Goal: Navigation & Orientation: Understand site structure

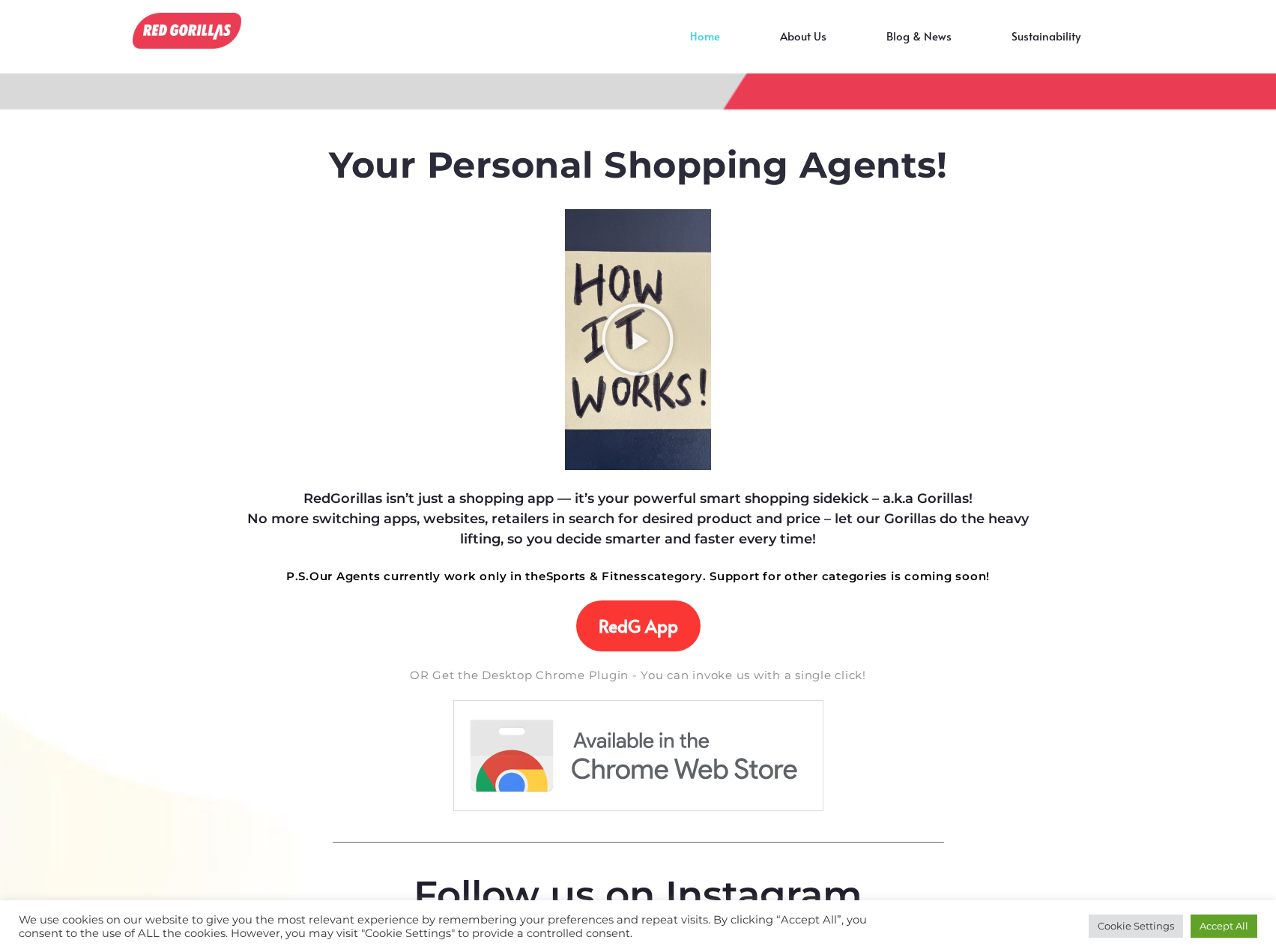
click at [205, 42] on img at bounding box center [187, 30] width 109 height 36
click at [821, 36] on link "About Us" at bounding box center [803, 46] width 106 height 22
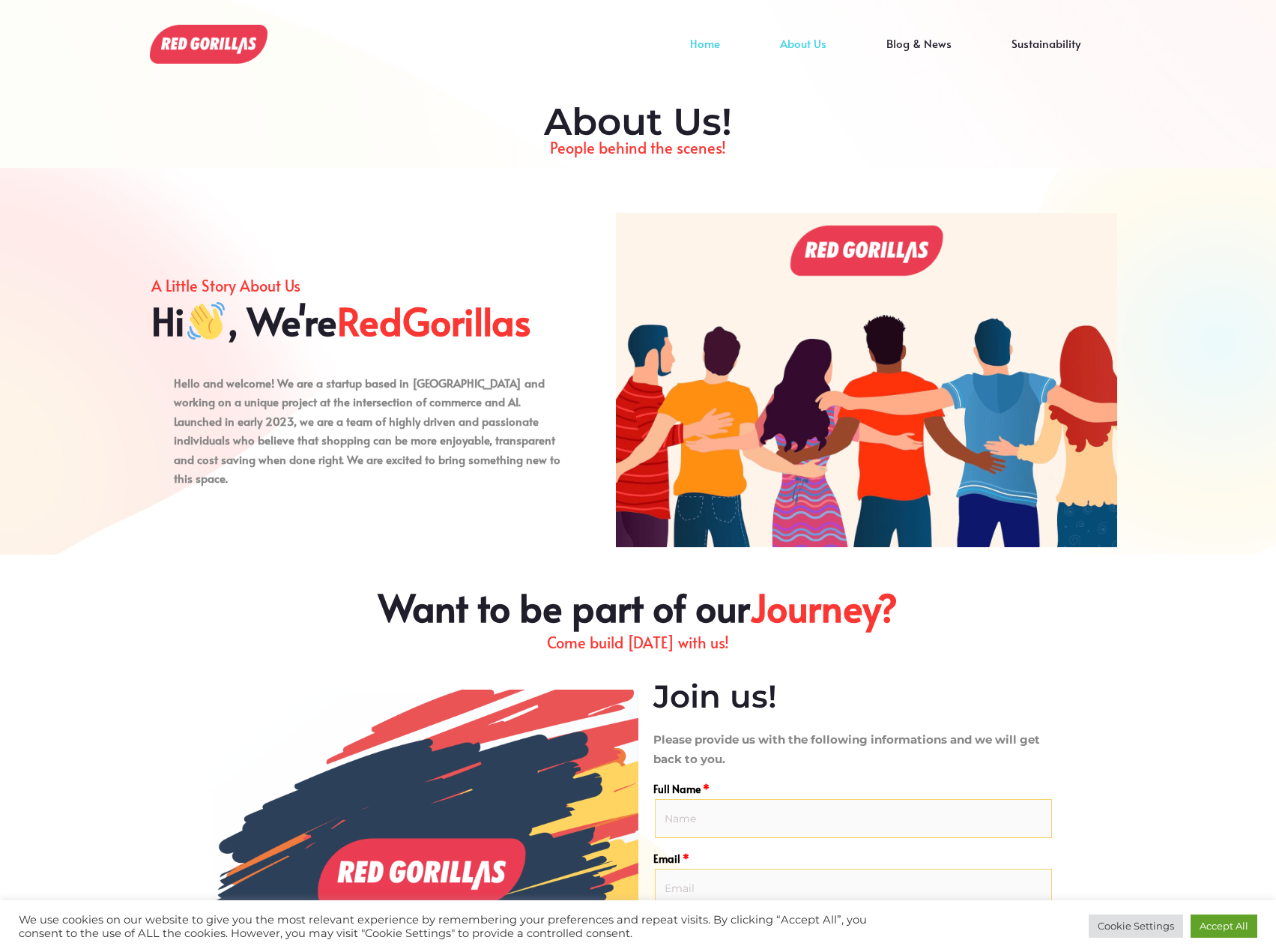
click at [705, 43] on link "Home" at bounding box center [705, 54] width 90 height 22
